Goal: Transaction & Acquisition: Purchase product/service

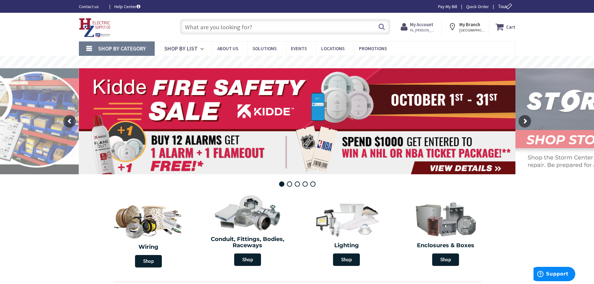
click at [276, 26] on input "text" at bounding box center [285, 27] width 210 height 16
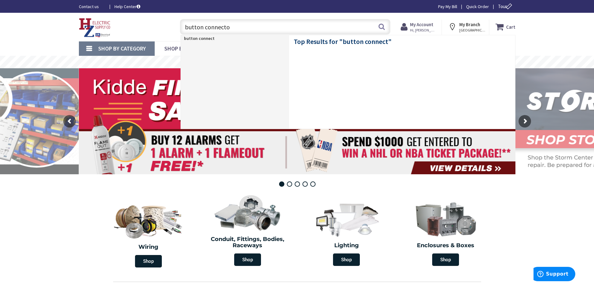
type input "button connector"
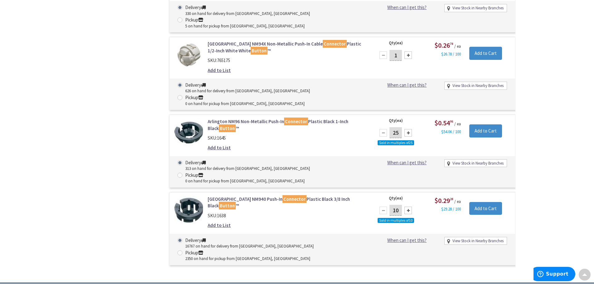
scroll to position [312, 0]
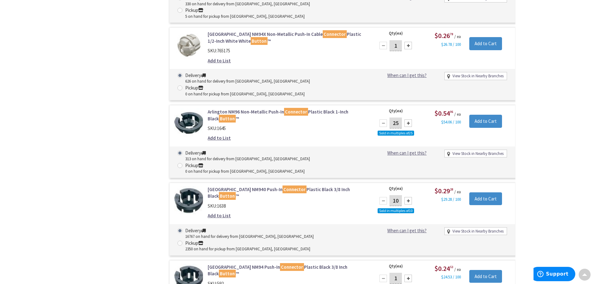
type input "[STREET_ADDRESS][US_STATE]"
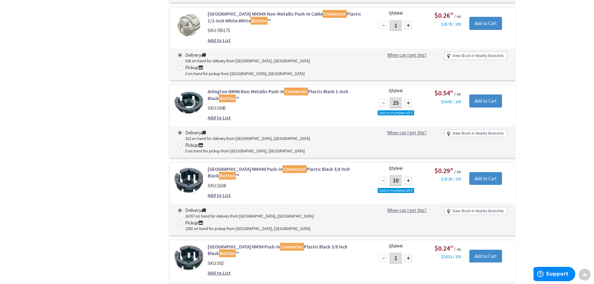
scroll to position [343, 0]
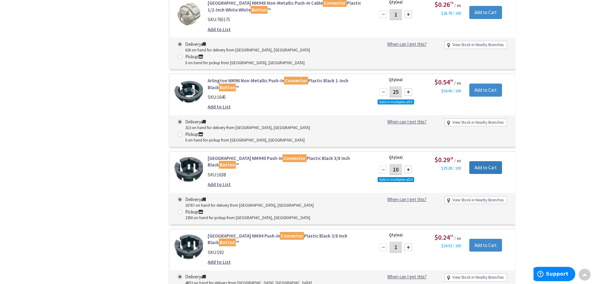
click at [486, 161] on input "Add to Cart" at bounding box center [485, 167] width 33 height 13
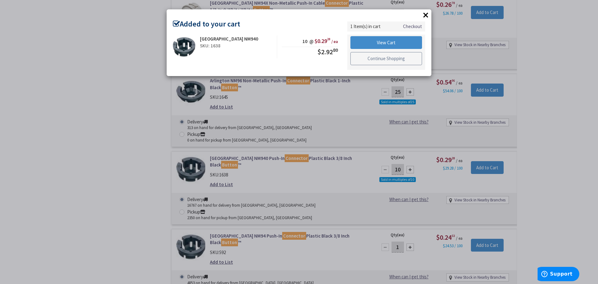
click at [374, 59] on link "Continue Shopping" at bounding box center [387, 58] width 72 height 13
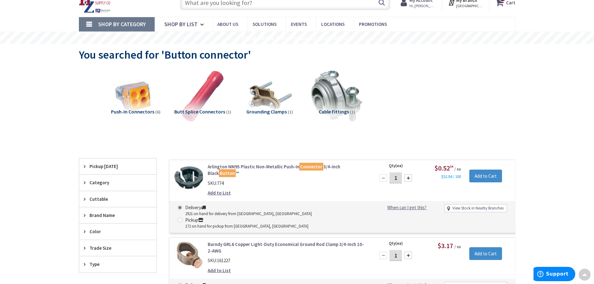
scroll to position [0, 0]
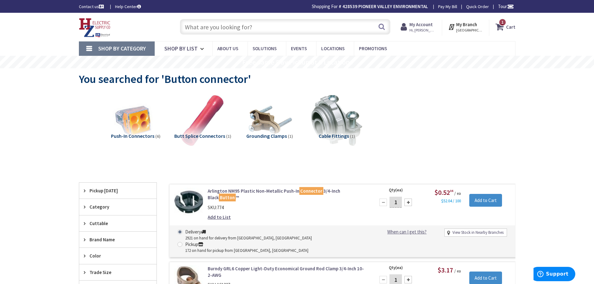
click at [96, 28] on img at bounding box center [95, 27] width 32 height 19
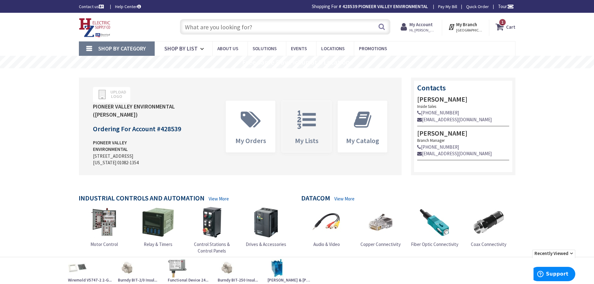
click at [316, 122] on icon at bounding box center [306, 119] width 25 height 19
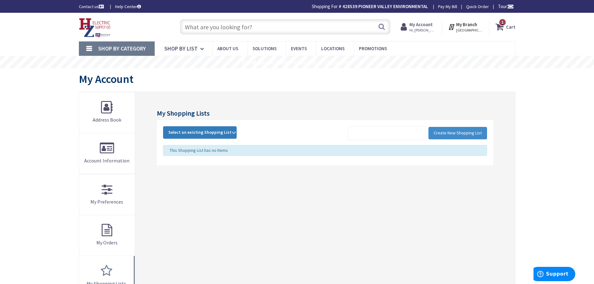
click at [193, 130] on span "Select an existing Shopping List" at bounding box center [199, 132] width 63 height 6
click at [181, 173] on link "POP" at bounding box center [199, 174] width 73 height 14
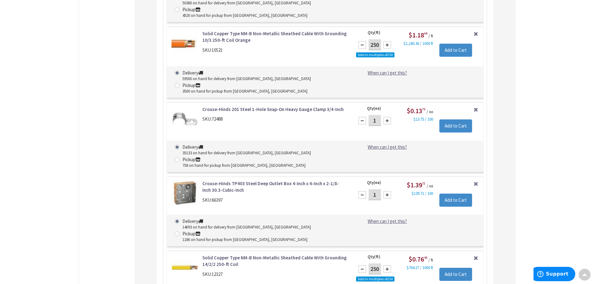
scroll to position [557, 0]
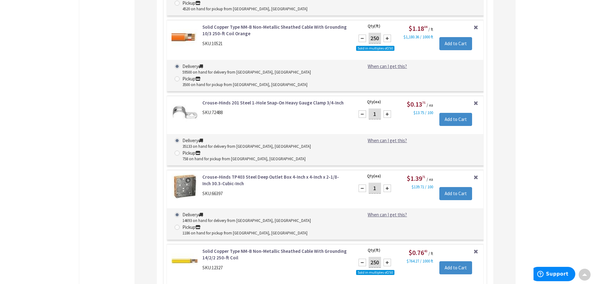
click at [387, 185] on div at bounding box center [386, 188] width 7 height 7
type input "2"
click at [459, 187] on input "Add to Cart" at bounding box center [455, 193] width 33 height 13
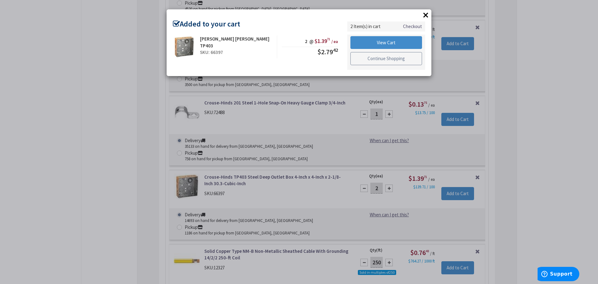
click at [409, 59] on link "Continue Shopping" at bounding box center [387, 58] width 72 height 13
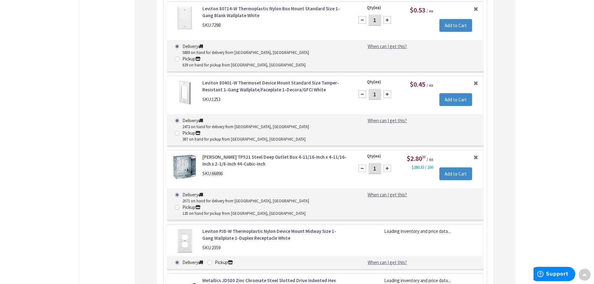
scroll to position [1550, 0]
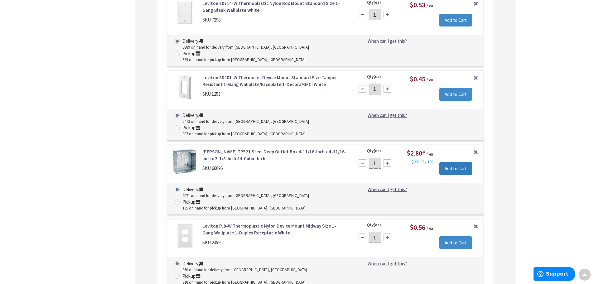
click at [450, 162] on input "Add to Cart" at bounding box center [455, 168] width 33 height 13
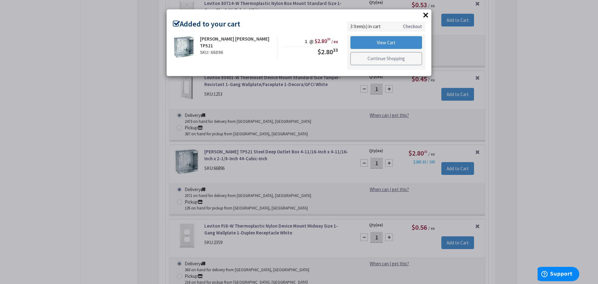
click at [382, 57] on link "Continue Shopping" at bounding box center [387, 58] width 72 height 13
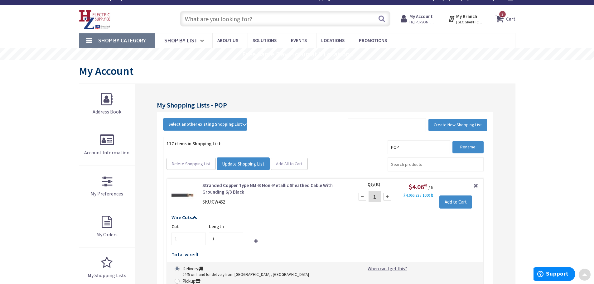
scroll to position [0, 0]
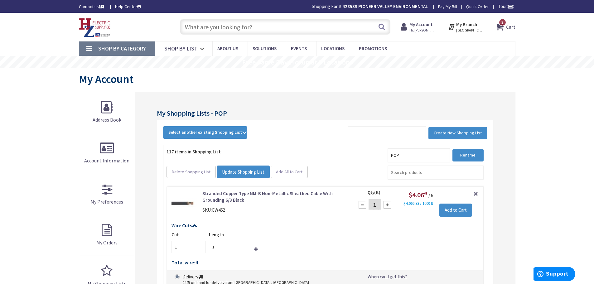
click at [225, 22] on input "text" at bounding box center [285, 27] width 210 height 16
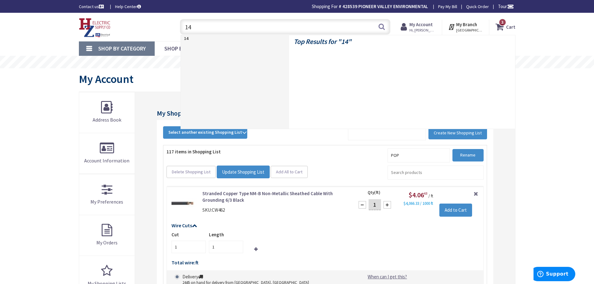
click at [279, 25] on input "14" at bounding box center [285, 27] width 210 height 16
type input "14/2"
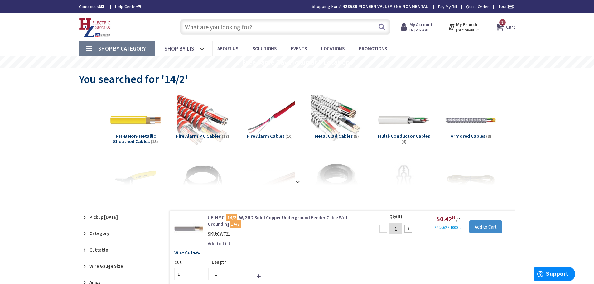
click at [257, 29] on input "text" at bounding box center [285, 27] width 210 height 16
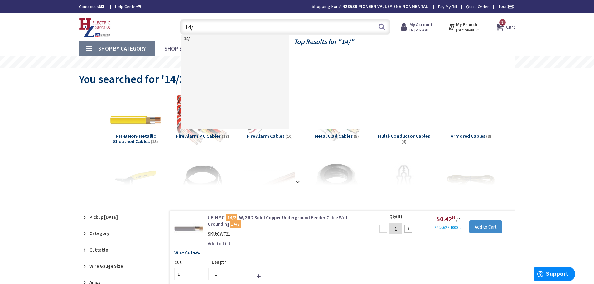
type input "14/2"
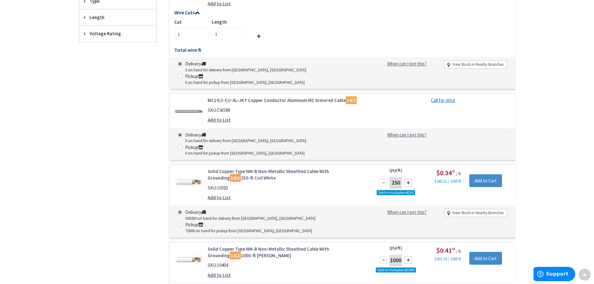
scroll to position [374, 0]
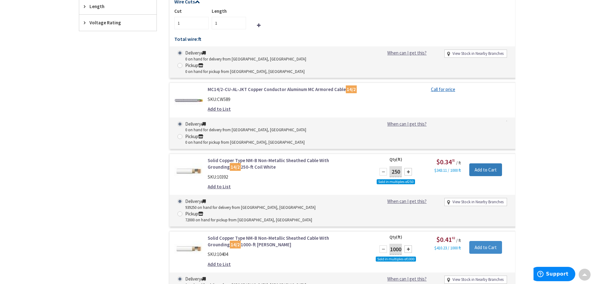
click at [480, 163] on input "Add to Cart" at bounding box center [485, 169] width 33 height 13
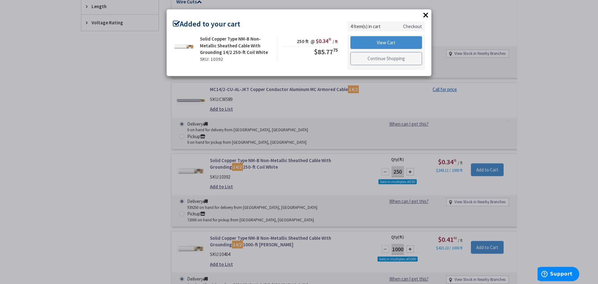
click at [368, 61] on link "Continue Shopping" at bounding box center [387, 58] width 72 height 13
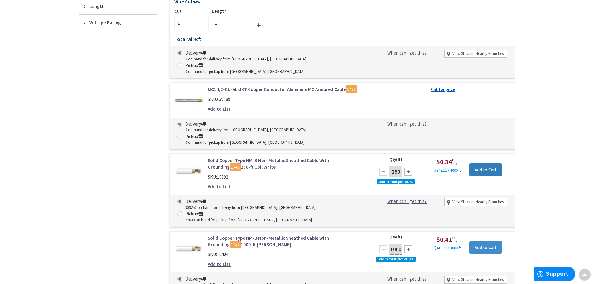
click at [477, 163] on input "Add to Cart" at bounding box center [485, 169] width 33 height 13
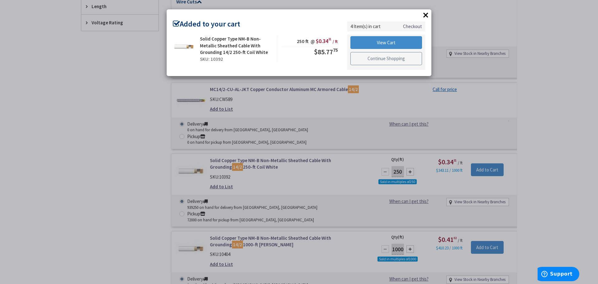
click at [384, 57] on link "Continue Shopping" at bounding box center [387, 58] width 72 height 13
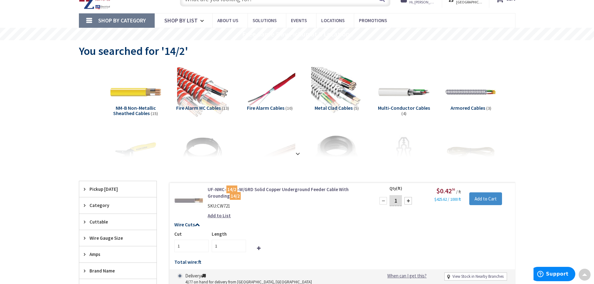
scroll to position [0, 0]
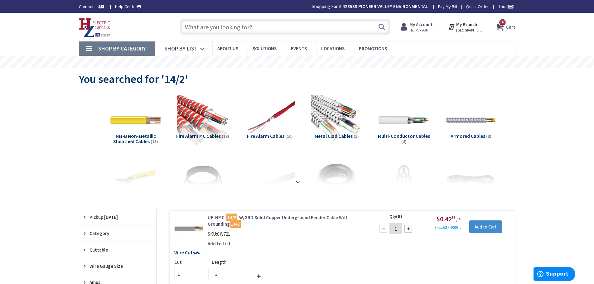
click at [501, 24] on span "4 4 items" at bounding box center [502, 22] width 8 height 8
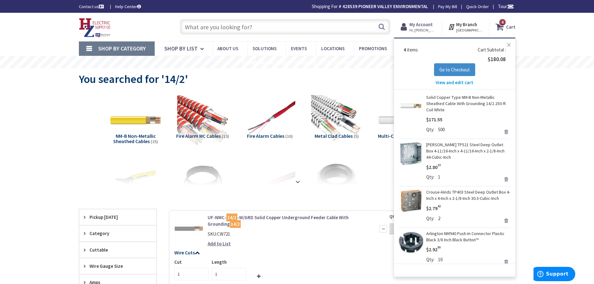
click at [509, 43] on button "Close" at bounding box center [508, 45] width 12 height 12
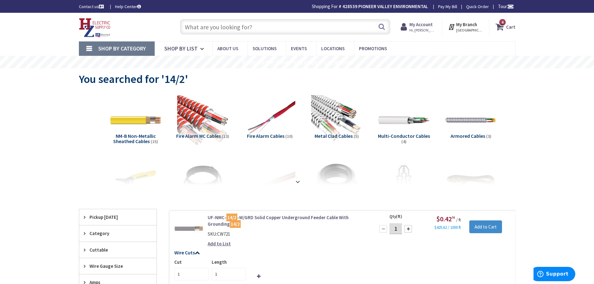
click at [501, 26] on icon at bounding box center [500, 26] width 11 height 11
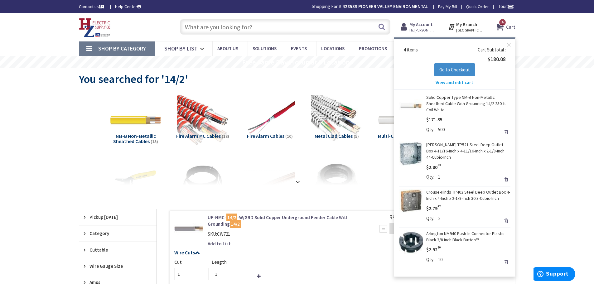
click at [453, 105] on link "Solid Copper Type NM-B Non-Metallic Sheathed Cable With Grounding 14/2 250-ft C…" at bounding box center [468, 103] width 84 height 19
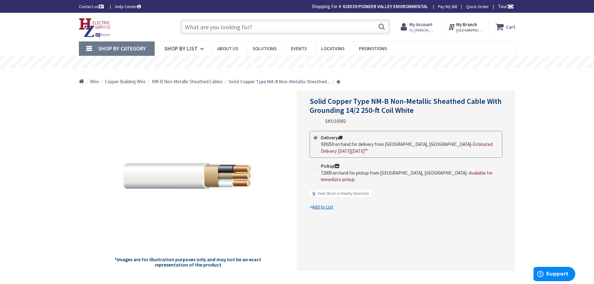
click at [496, 27] on div "Cart My Cart Close You have no items in your shopping cart." at bounding box center [502, 28] width 26 height 16
click at [503, 28] on icon at bounding box center [500, 26] width 11 height 11
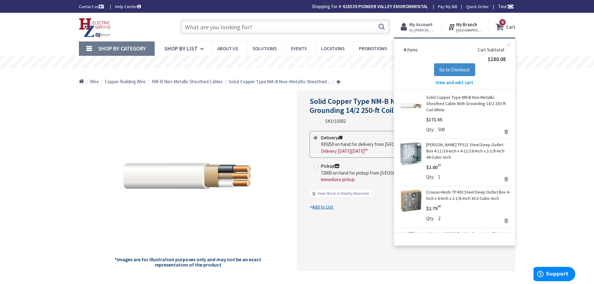
click at [502, 28] on icon at bounding box center [500, 26] width 11 height 11
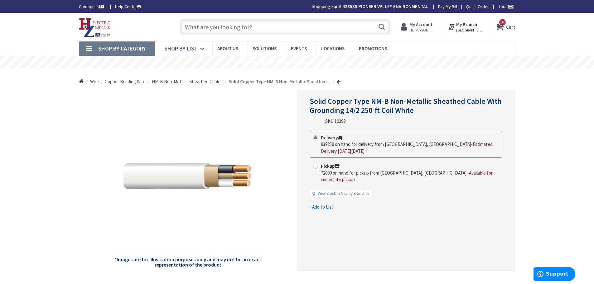
click at [500, 25] on span "4 4 items" at bounding box center [502, 22] width 8 height 8
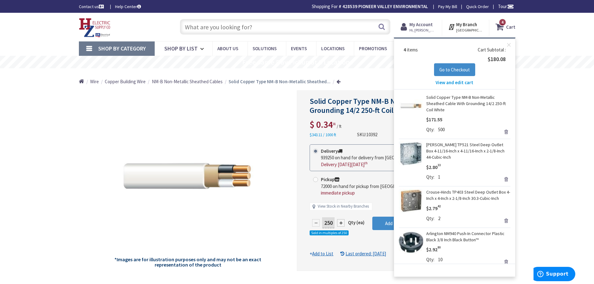
click at [457, 84] on span "View and edit cart" at bounding box center [454, 82] width 38 height 6
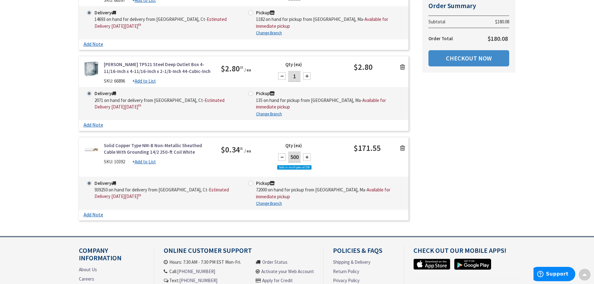
scroll to position [281, 0]
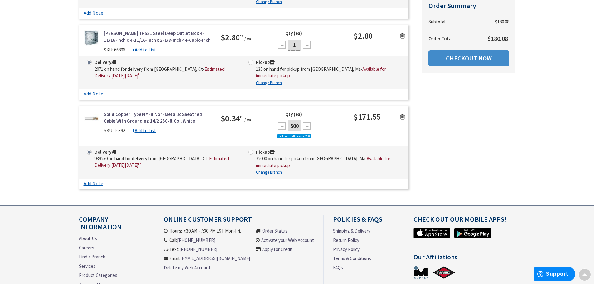
click at [280, 123] on div at bounding box center [281, 125] width 7 height 7
type input "250"
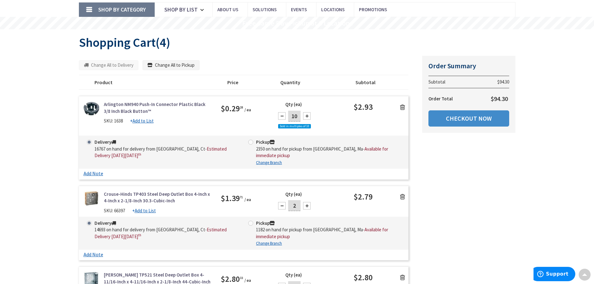
scroll to position [0, 0]
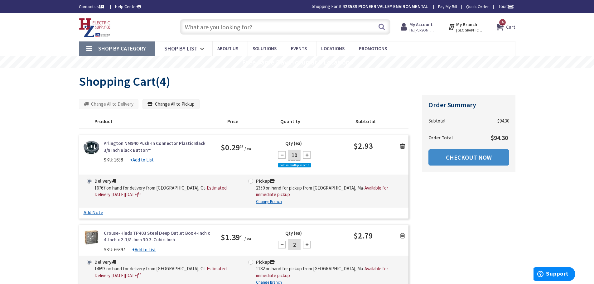
click at [94, 25] on img at bounding box center [95, 27] width 32 height 19
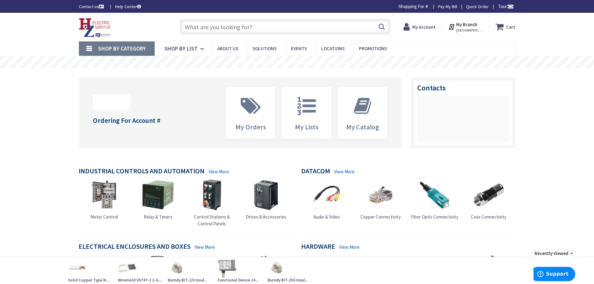
click at [226, 27] on input "text" at bounding box center [285, 27] width 210 height 16
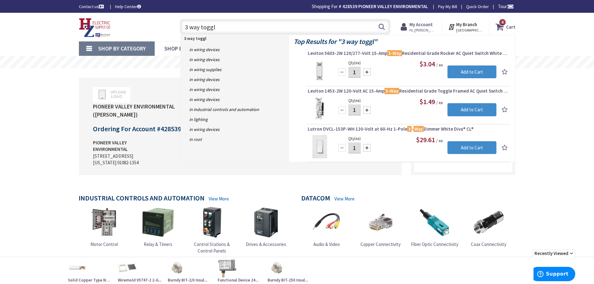
type input "3 way toggle"
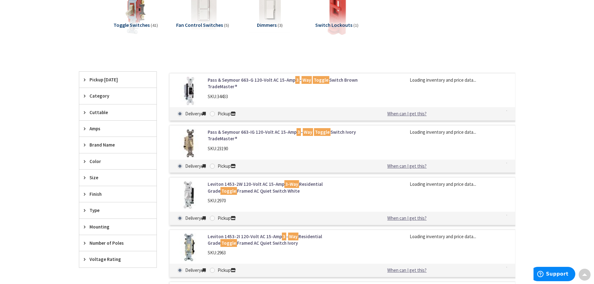
scroll to position [125, 0]
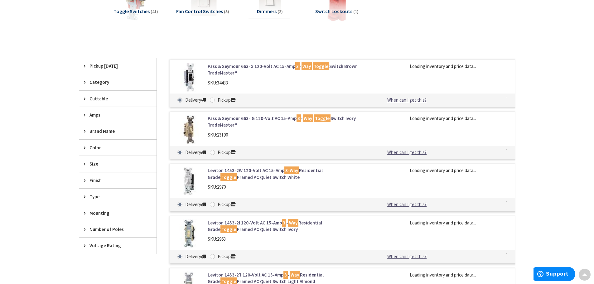
click at [97, 164] on span "Size" at bounding box center [114, 164] width 51 height 7
click at [99, 146] on span "Color" at bounding box center [114, 147] width 51 height 7
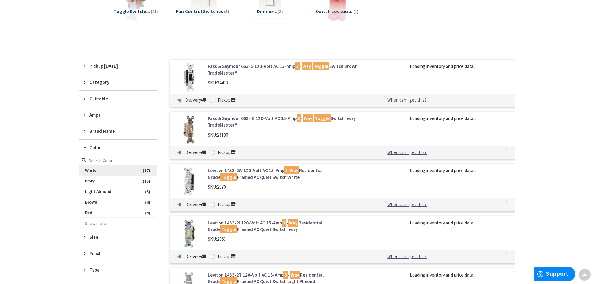
click at [88, 172] on span "White" at bounding box center [117, 170] width 77 height 11
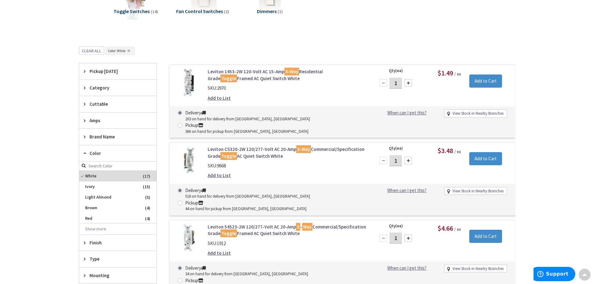
click at [409, 80] on div at bounding box center [407, 82] width 7 height 7
type input "2"
click at [491, 79] on input "Add to Cart" at bounding box center [485, 80] width 33 height 13
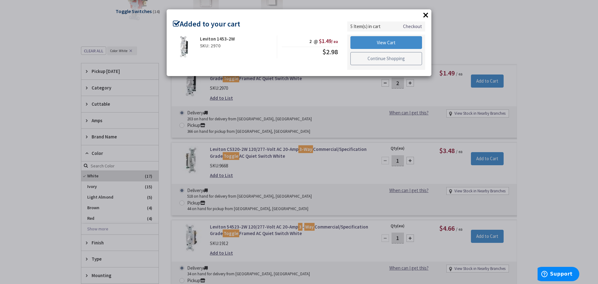
click at [404, 60] on link "Continue Shopping" at bounding box center [387, 58] width 72 height 13
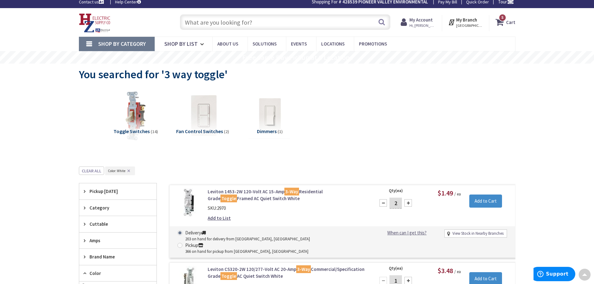
scroll to position [0, 0]
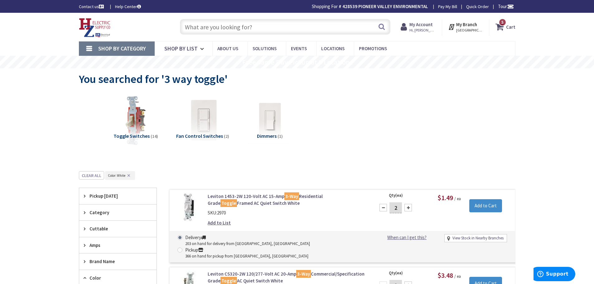
click at [264, 30] on input "text" at bounding box center [285, 27] width 210 height 16
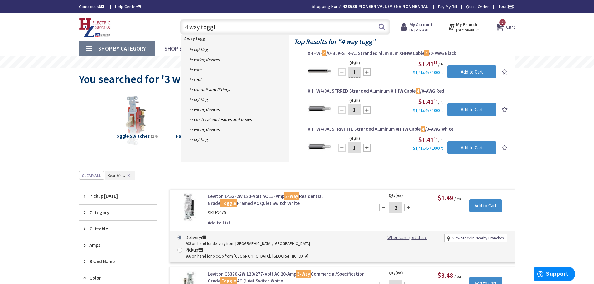
type input "4 way toggle"
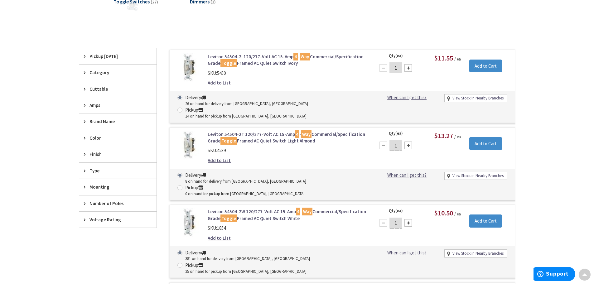
scroll to position [125, 0]
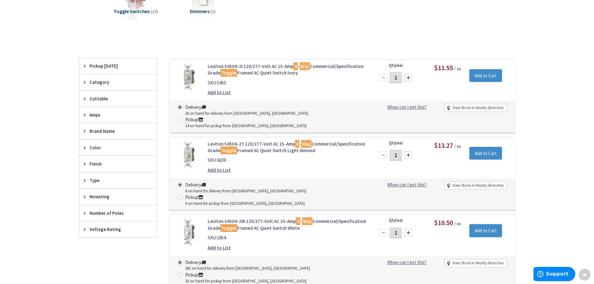
click at [88, 148] on icon at bounding box center [86, 147] width 5 height 5
click at [91, 173] on span "White" at bounding box center [117, 170] width 77 height 11
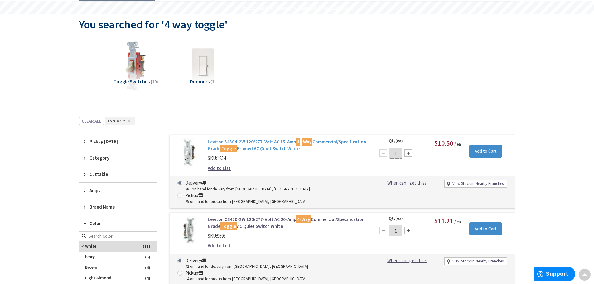
scroll to position [31, 0]
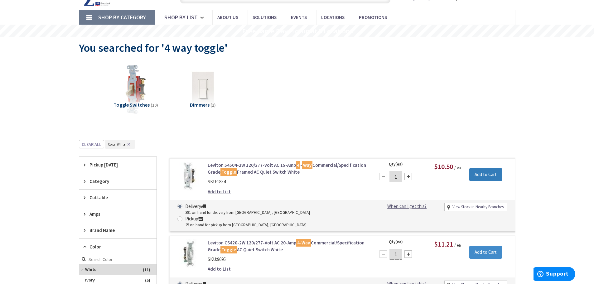
click at [482, 175] on input "Add to Cart" at bounding box center [485, 174] width 33 height 13
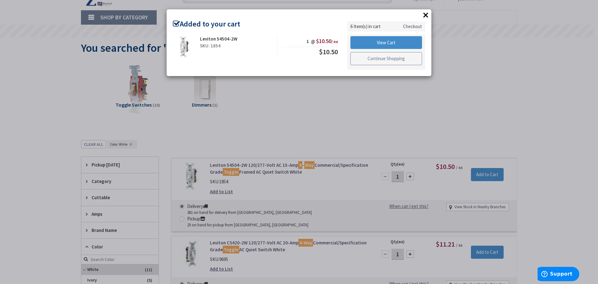
click at [376, 58] on link "Continue Shopping" at bounding box center [387, 58] width 72 height 13
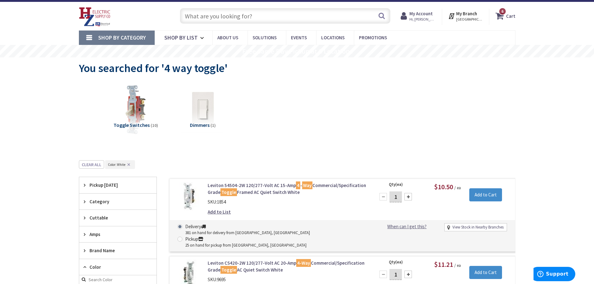
scroll to position [0, 0]
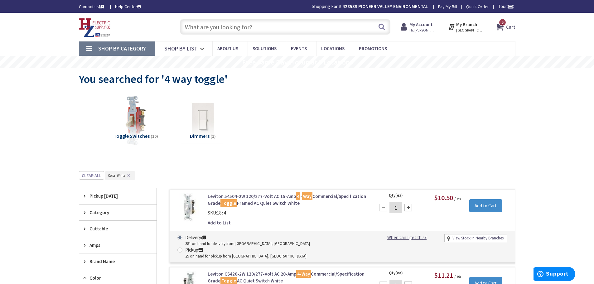
click at [232, 25] on input "text" at bounding box center [285, 27] width 210 height 16
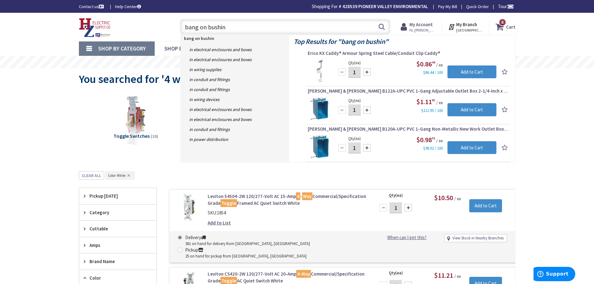
type input "bang on bushing"
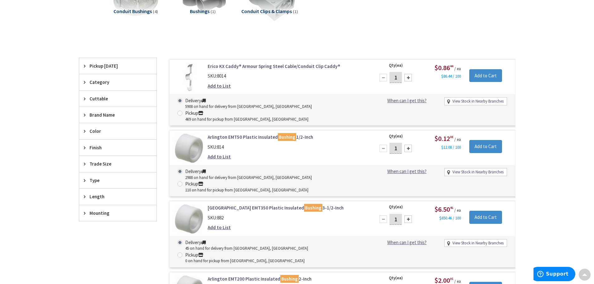
click at [410, 145] on div at bounding box center [407, 148] width 7 height 7
type input "5"
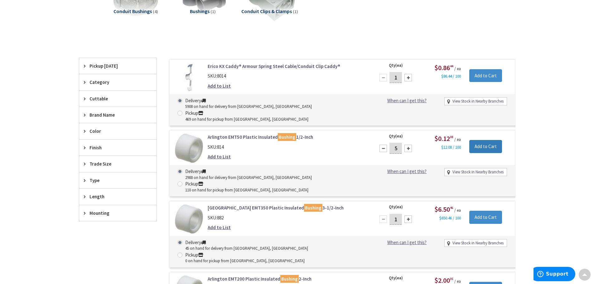
click at [492, 140] on input "Add to Cart" at bounding box center [485, 146] width 33 height 13
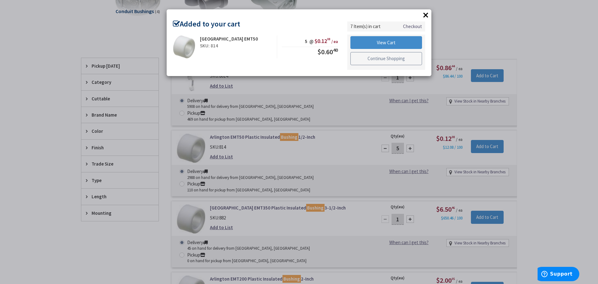
click at [379, 60] on link "Continue Shopping" at bounding box center [387, 58] width 72 height 13
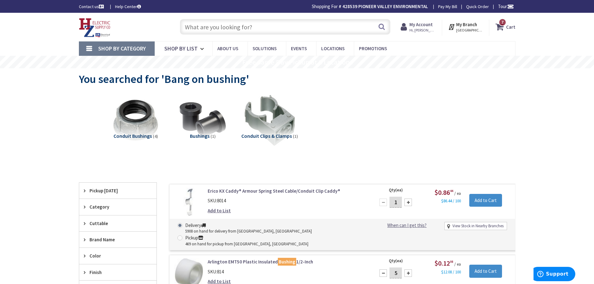
click at [90, 23] on img at bounding box center [95, 27] width 32 height 19
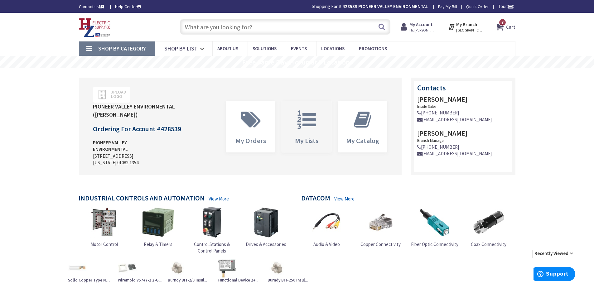
click at [293, 122] on span at bounding box center [306, 120] width 40 height 28
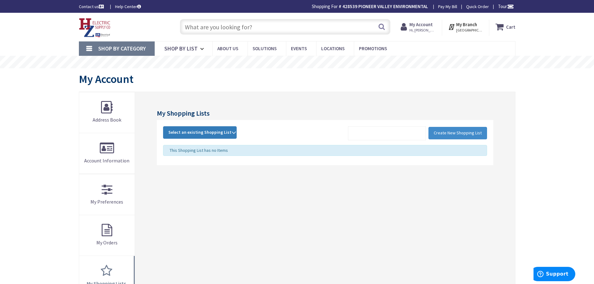
click at [215, 132] on span "Select an existing Shopping List" at bounding box center [199, 132] width 63 height 6
click at [185, 172] on link "POP" at bounding box center [199, 174] width 73 height 14
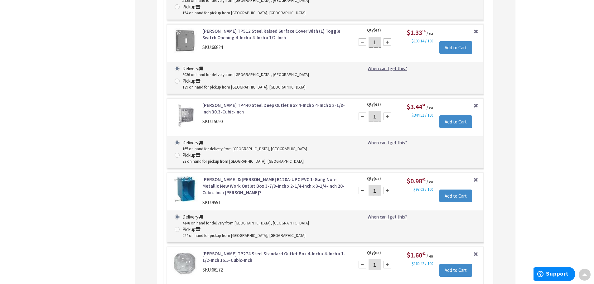
scroll to position [2425, 0]
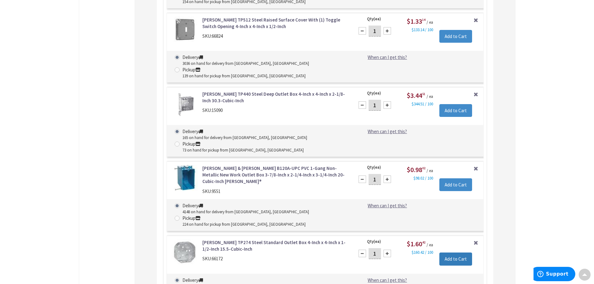
click at [452, 252] on input "Add to Cart" at bounding box center [455, 258] width 33 height 13
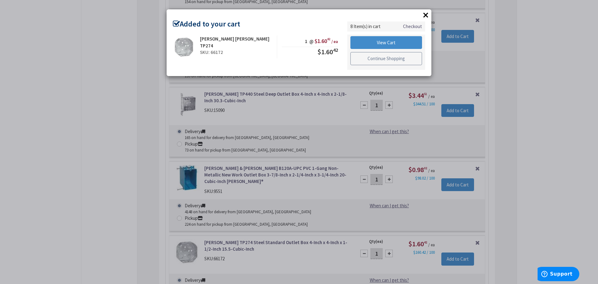
click at [388, 60] on link "Continue Shopping" at bounding box center [387, 58] width 72 height 13
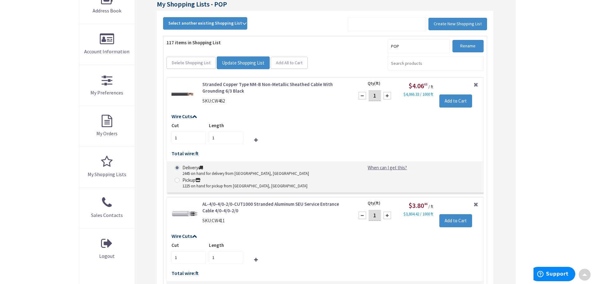
scroll to position [0, 0]
